Goal: Navigation & Orientation: Find specific page/section

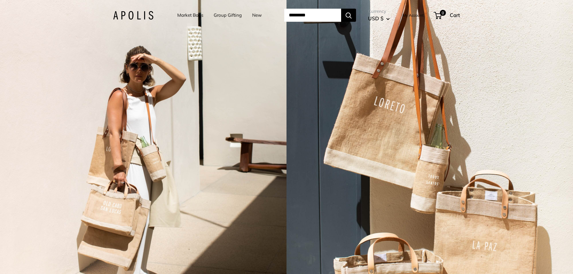
click at [185, 16] on link "Market Bags" at bounding box center [190, 15] width 26 height 8
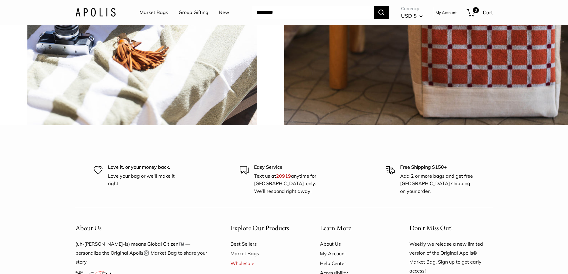
scroll to position [1552, 0]
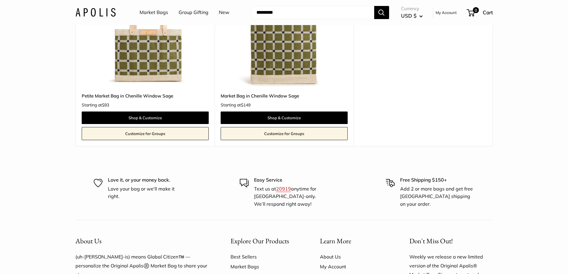
scroll to position [129, 0]
